Goal: Task Accomplishment & Management: Manage account settings

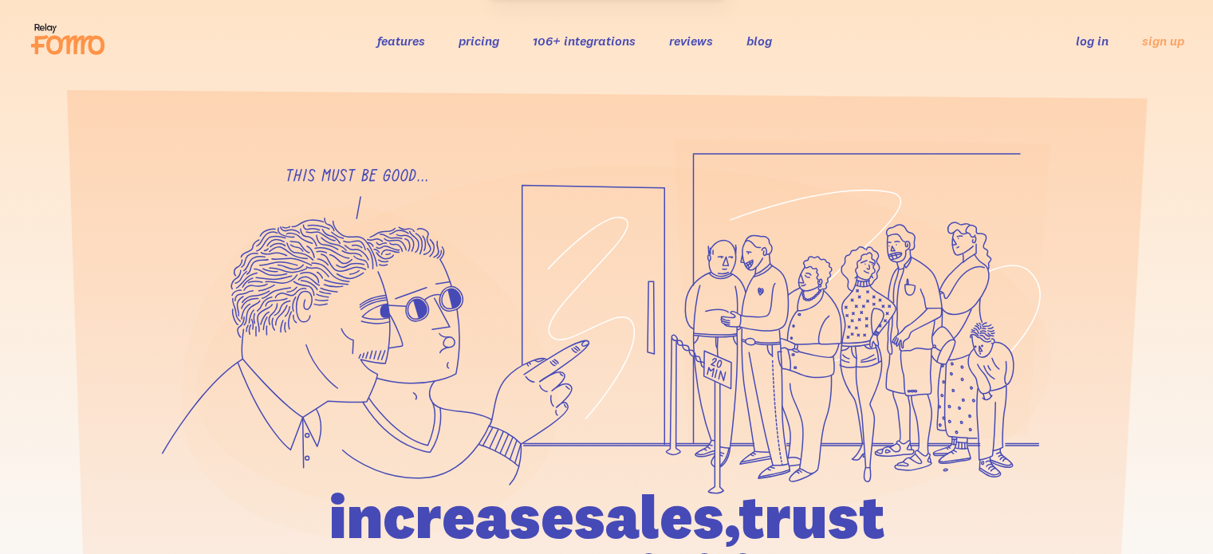
click at [1086, 36] on link "log in" at bounding box center [1092, 41] width 33 height 16
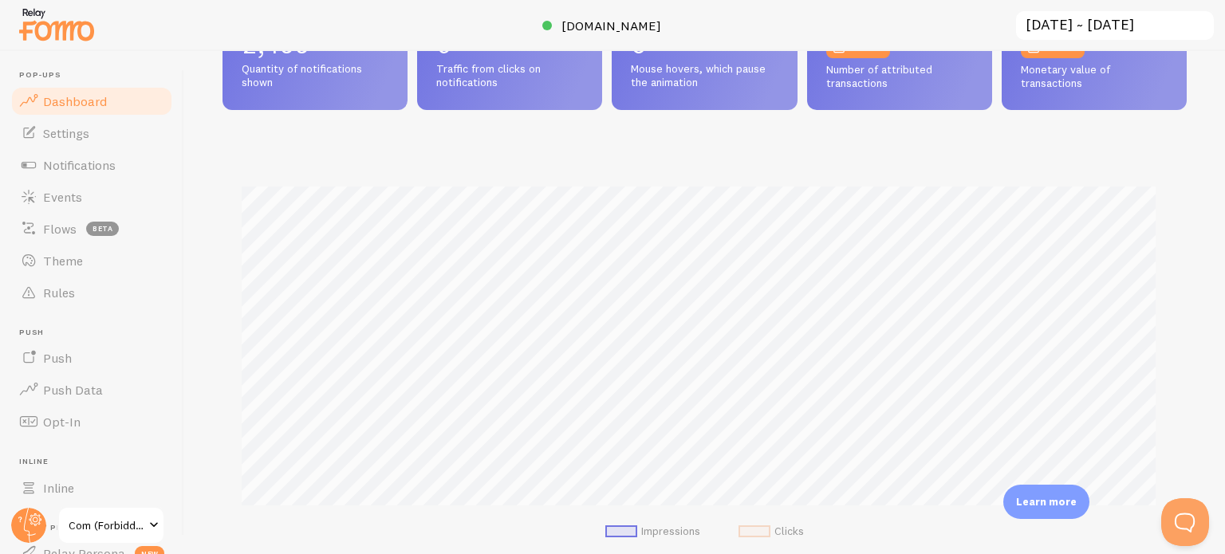
scroll to position [319, 0]
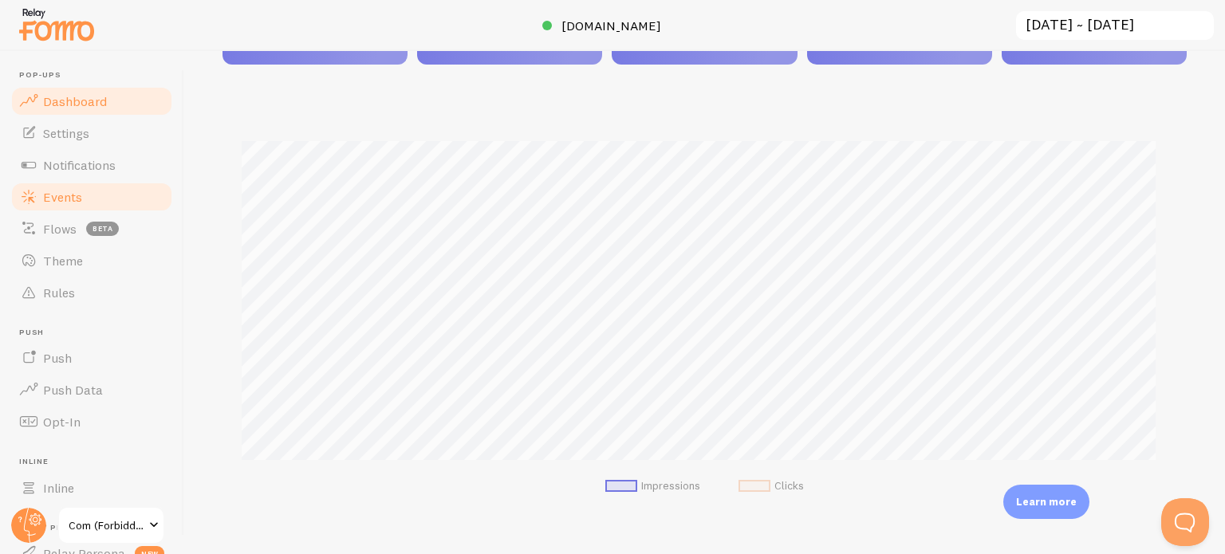
click at [84, 195] on link "Events" at bounding box center [92, 197] width 164 height 32
